Goal: Transaction & Acquisition: Purchase product/service

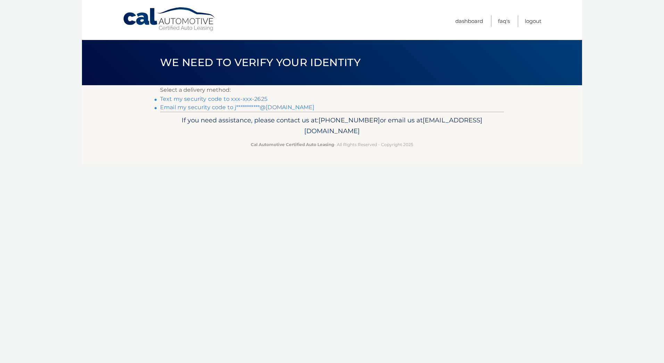
click at [256, 100] on link "Text my security code to xxx-xxx-2625" at bounding box center [213, 99] width 107 height 7
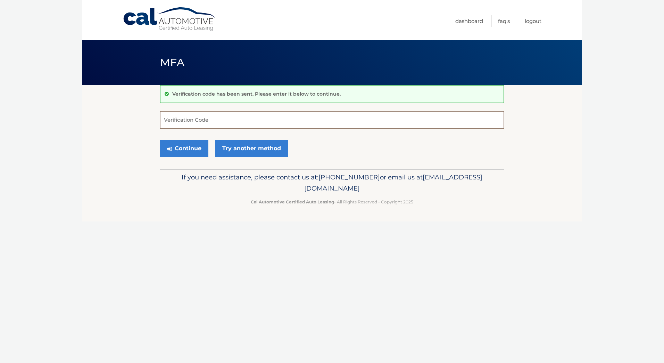
click at [273, 118] on input "Verification Code" at bounding box center [332, 119] width 344 height 17
type input "053580"
click at [186, 146] on button "Continue" at bounding box center [184, 148] width 48 height 17
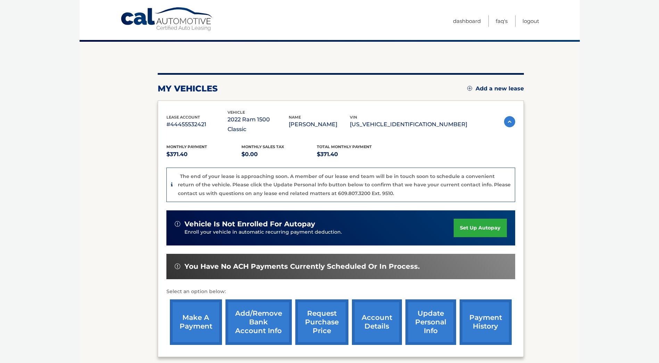
scroll to position [101, 0]
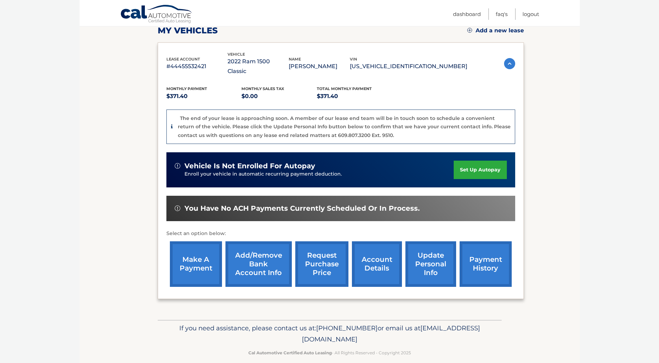
click at [199, 250] on link "make a payment" at bounding box center [196, 263] width 52 height 45
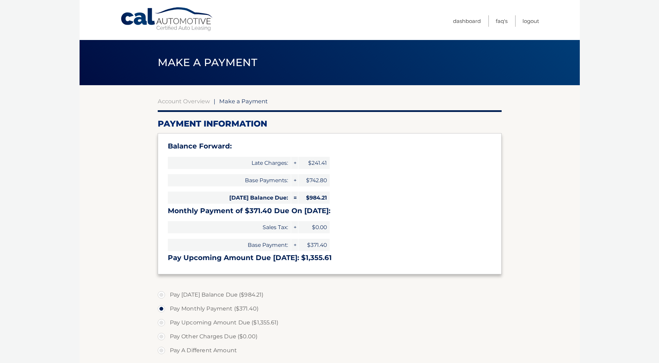
select select "MmIwNDU3MWMtMzY5ZC00MjhlLTljMzQtODVkZTBhZWQ2NzZj"
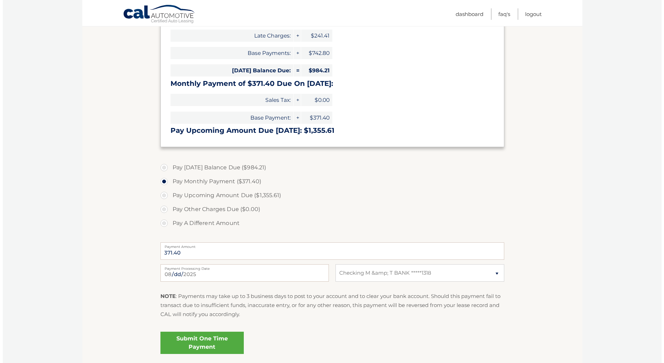
scroll to position [181, 0]
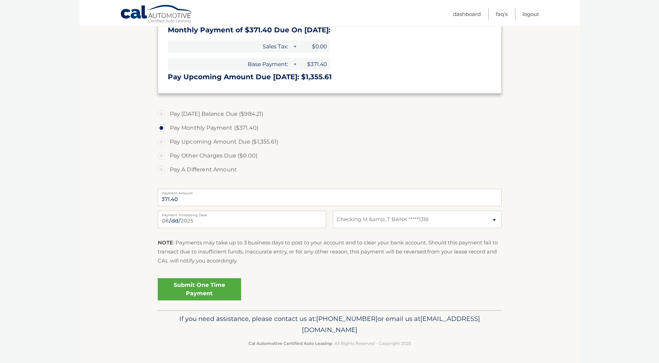
click at [221, 292] on link "Submit One Time Payment" at bounding box center [199, 289] width 83 height 22
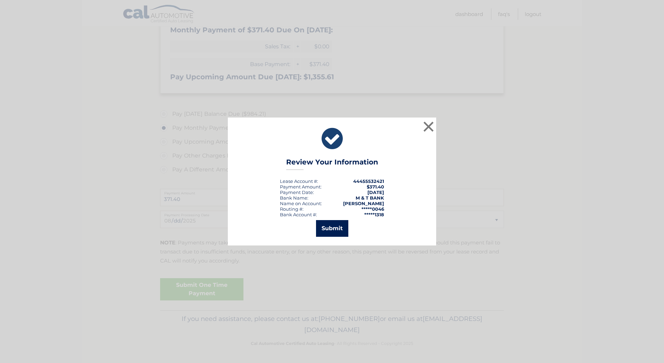
click at [335, 231] on button "Submit" at bounding box center [332, 228] width 32 height 17
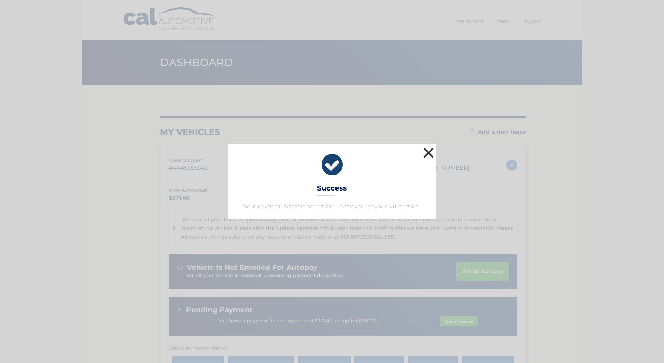
click at [430, 151] on button "×" at bounding box center [429, 153] width 14 height 14
